Goal: Navigation & Orientation: Find specific page/section

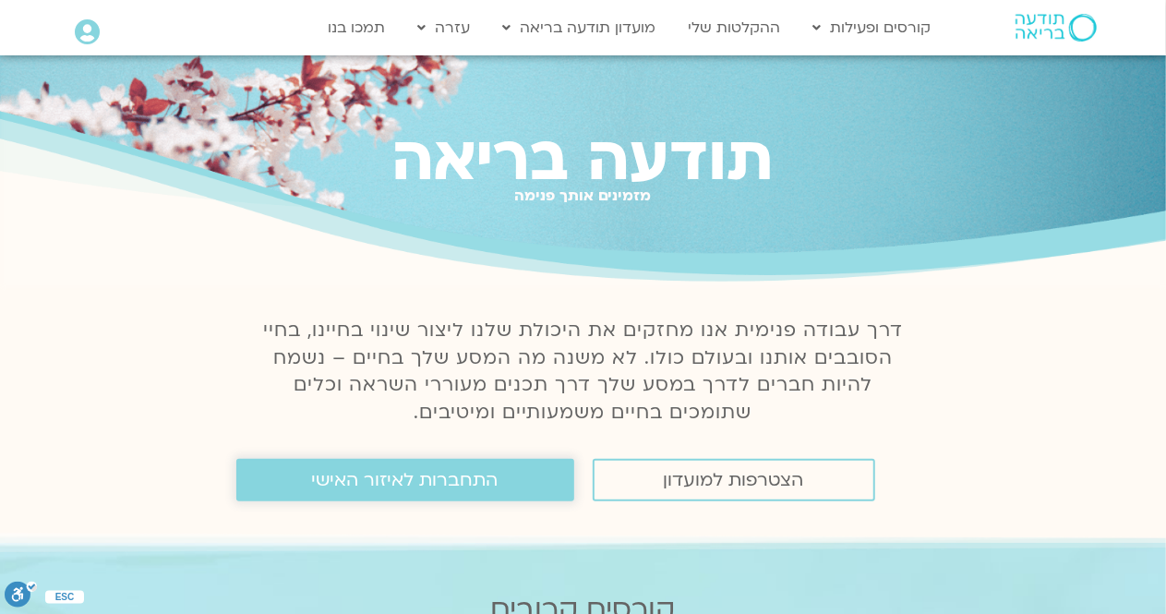
click at [503, 486] on link "התחברות לאיזור האישי" at bounding box center [405, 480] width 338 height 42
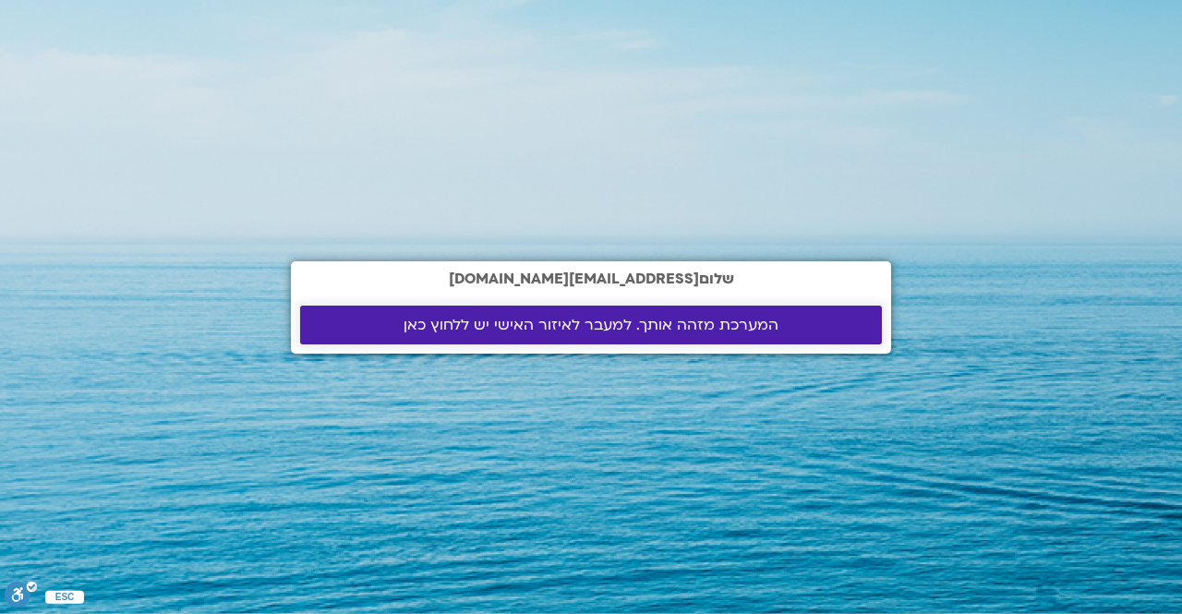
click at [583, 320] on span "המערכת מזהה אותך. למעבר לאיזור האישי יש ללחוץ כאן" at bounding box center [590, 325] width 375 height 17
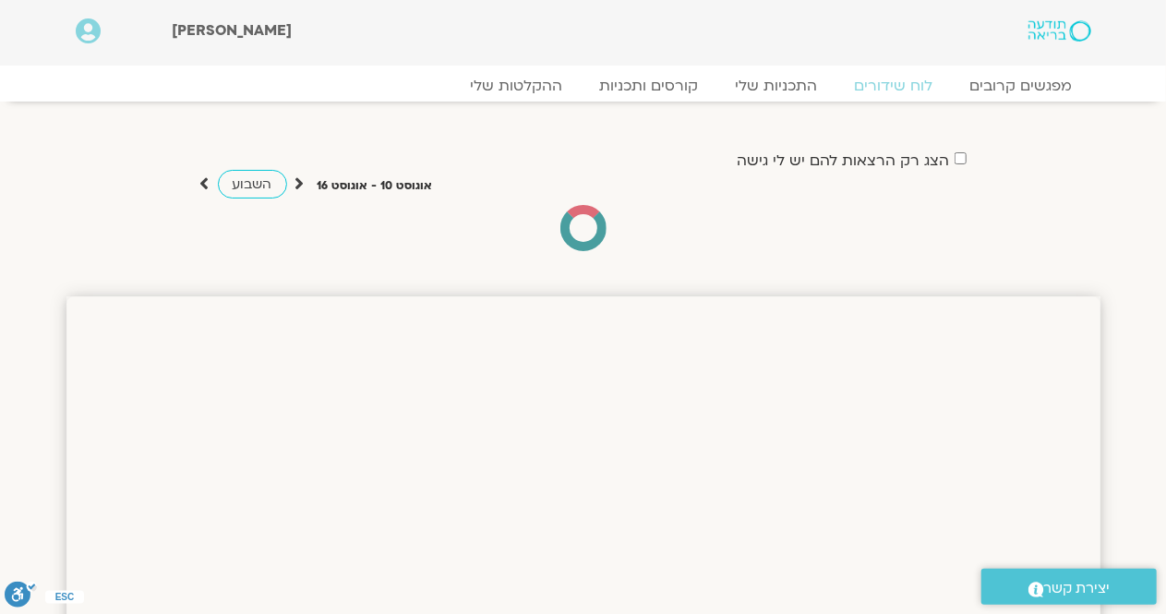
click at [207, 182] on icon at bounding box center [204, 183] width 9 height 18
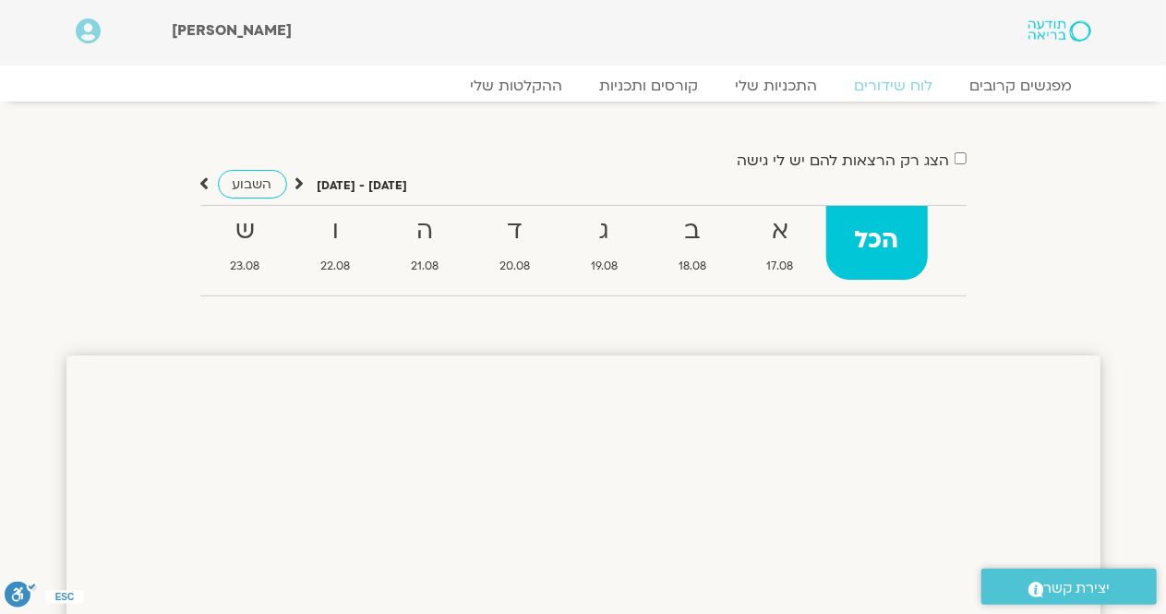
click at [297, 176] on icon at bounding box center [299, 183] width 9 height 18
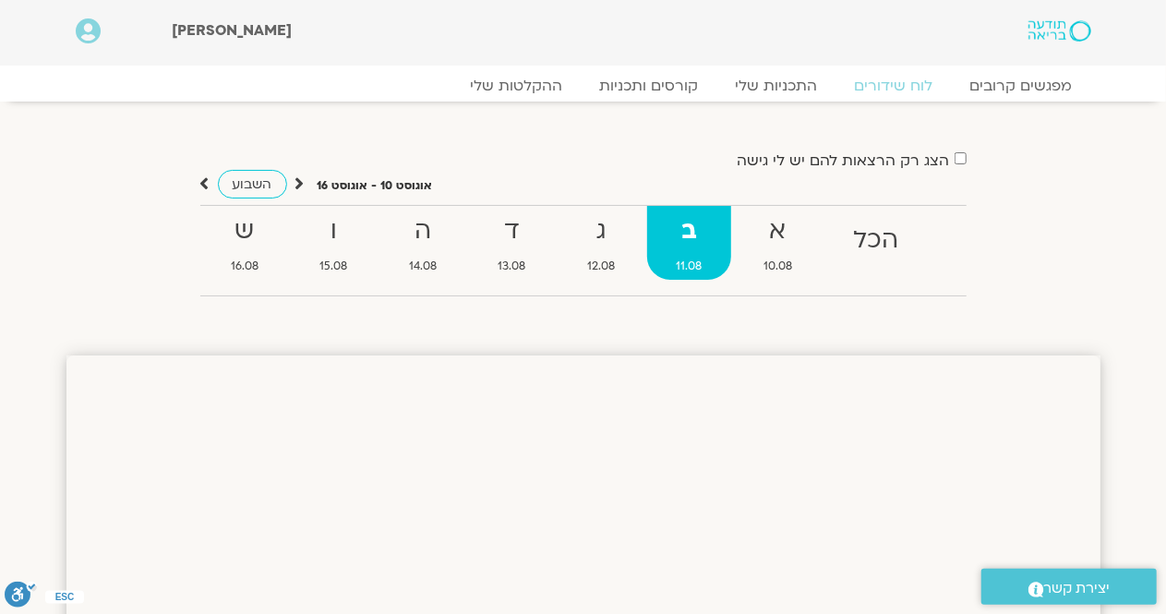
click at [201, 182] on icon at bounding box center [204, 183] width 9 height 18
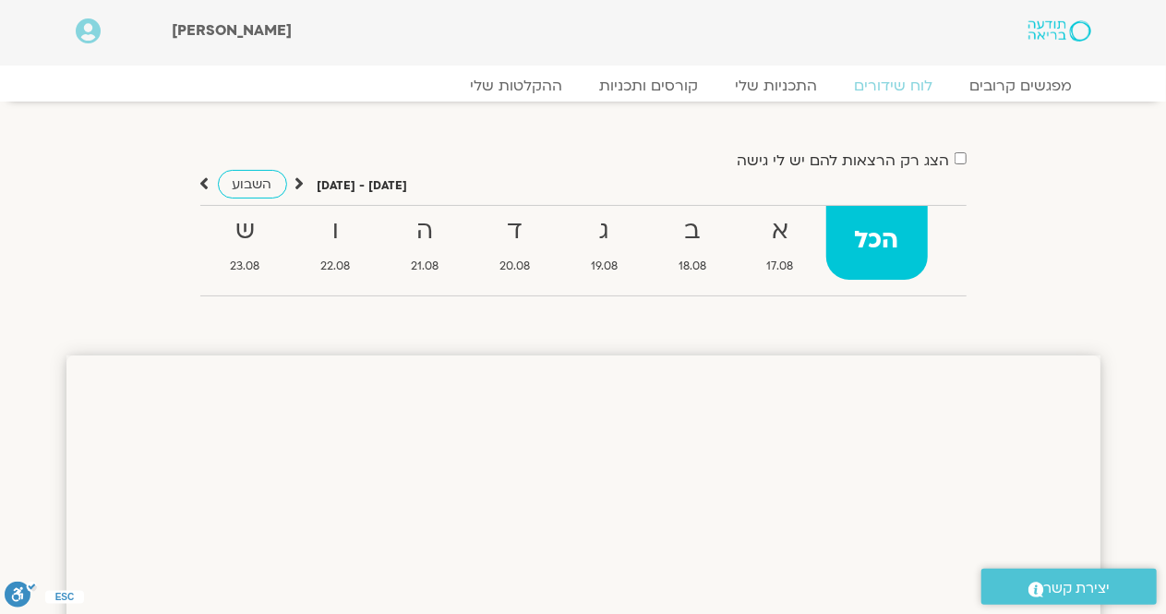
click at [201, 182] on icon at bounding box center [204, 183] width 9 height 18
